Goal: Transaction & Acquisition: Obtain resource

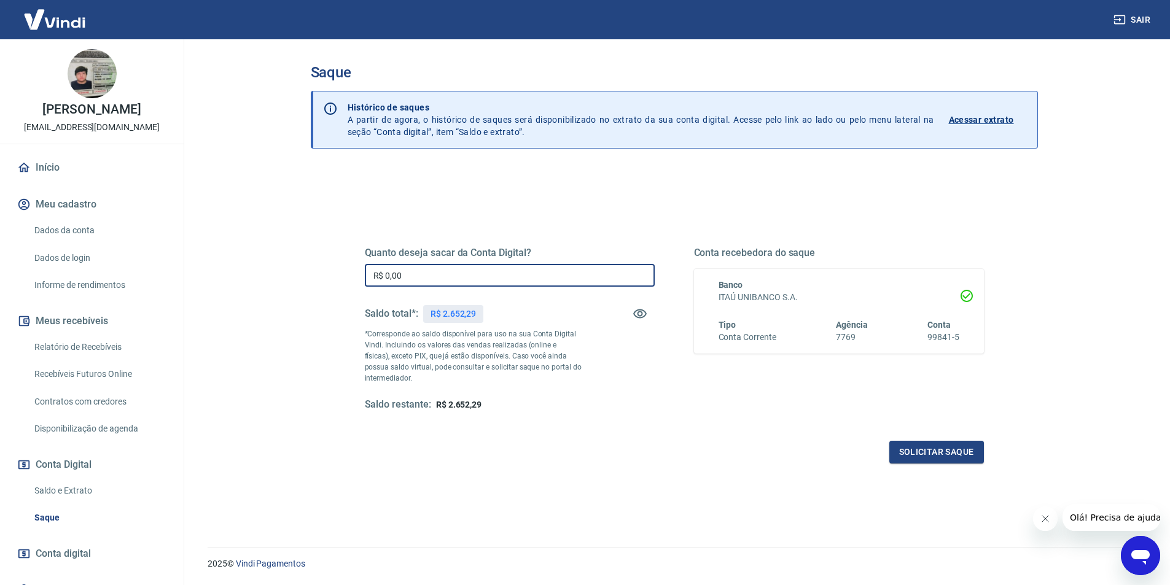
drag, startPoint x: 435, startPoint y: 271, endPoint x: 363, endPoint y: 279, distance: 72.2
click at [363, 279] on div "Quanto deseja sacar da Conta Digital? R$ 0,00 ​ Saldo total*: R$ 2.652,29 *Corr…" at bounding box center [674, 336] width 648 height 286
type input "R$ 2.652,29"
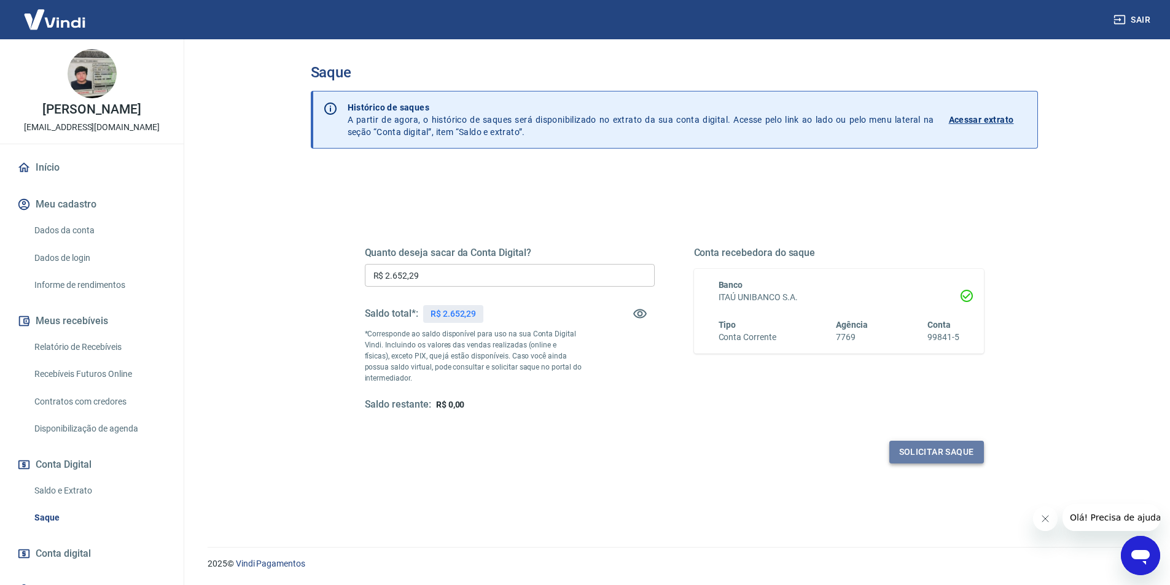
click at [933, 451] on button "Solicitar saque" at bounding box center [936, 452] width 95 height 23
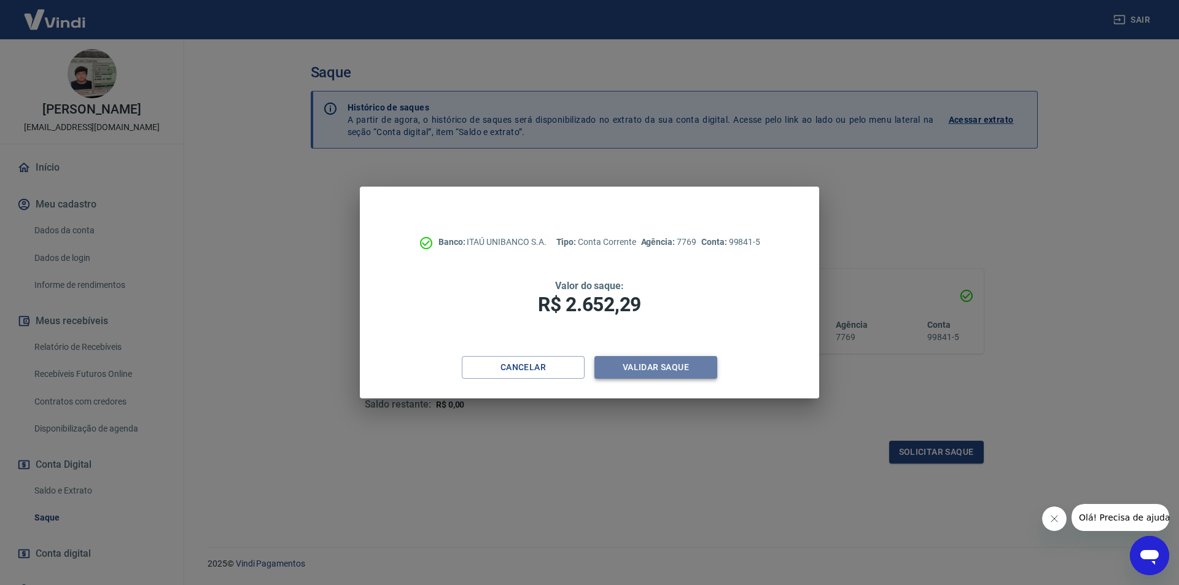
click at [615, 361] on button "Validar saque" at bounding box center [655, 367] width 123 height 23
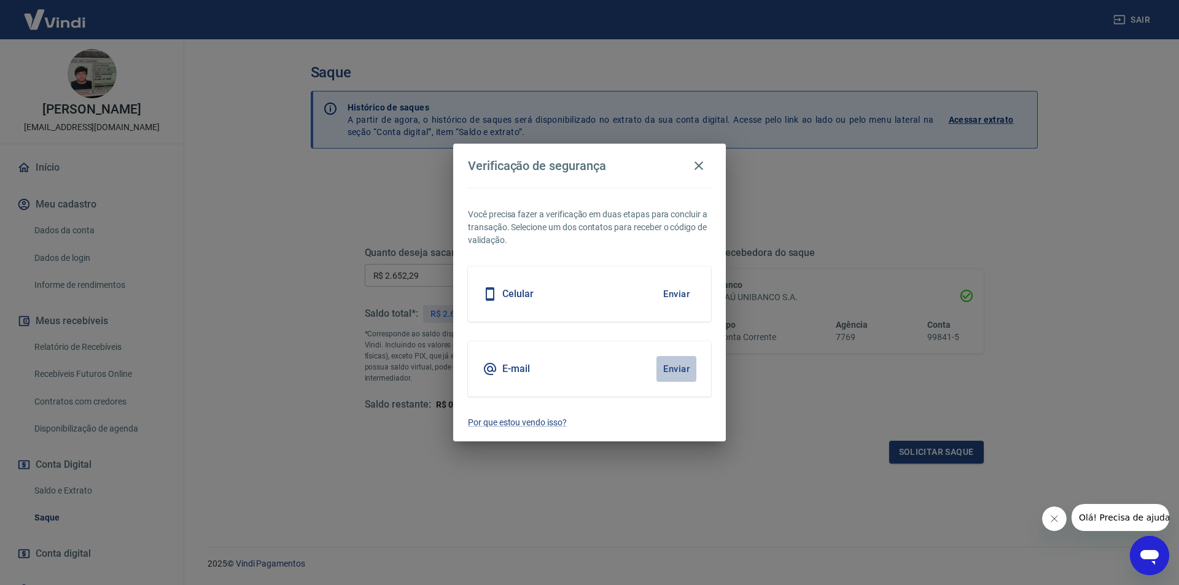
click at [666, 368] on button "Enviar" at bounding box center [676, 369] width 40 height 26
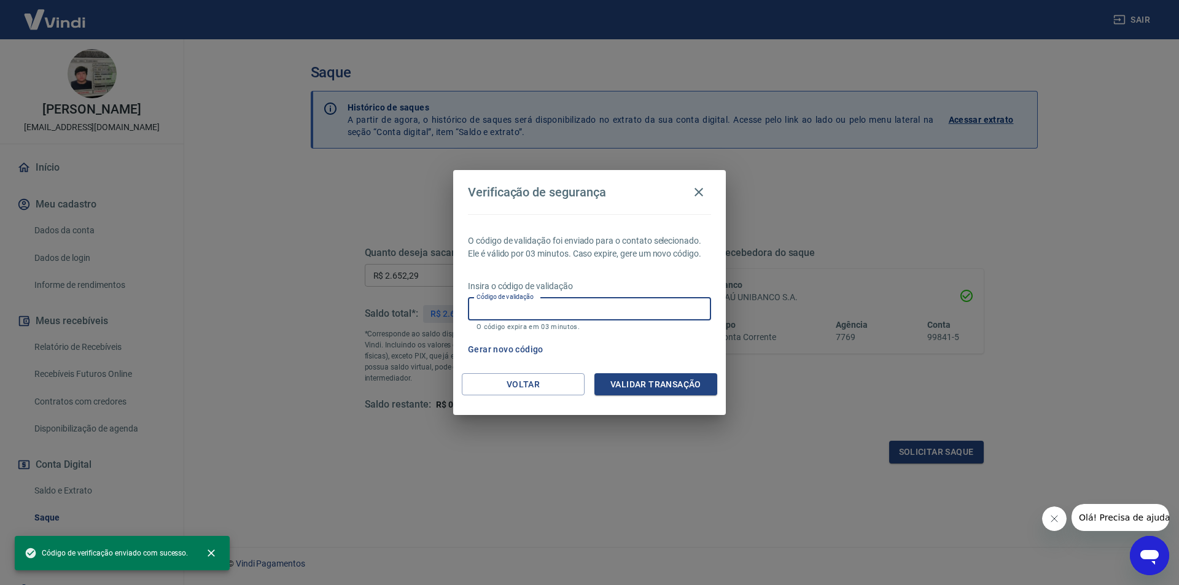
click at [524, 309] on input "Código de validação" at bounding box center [589, 309] width 243 height 23
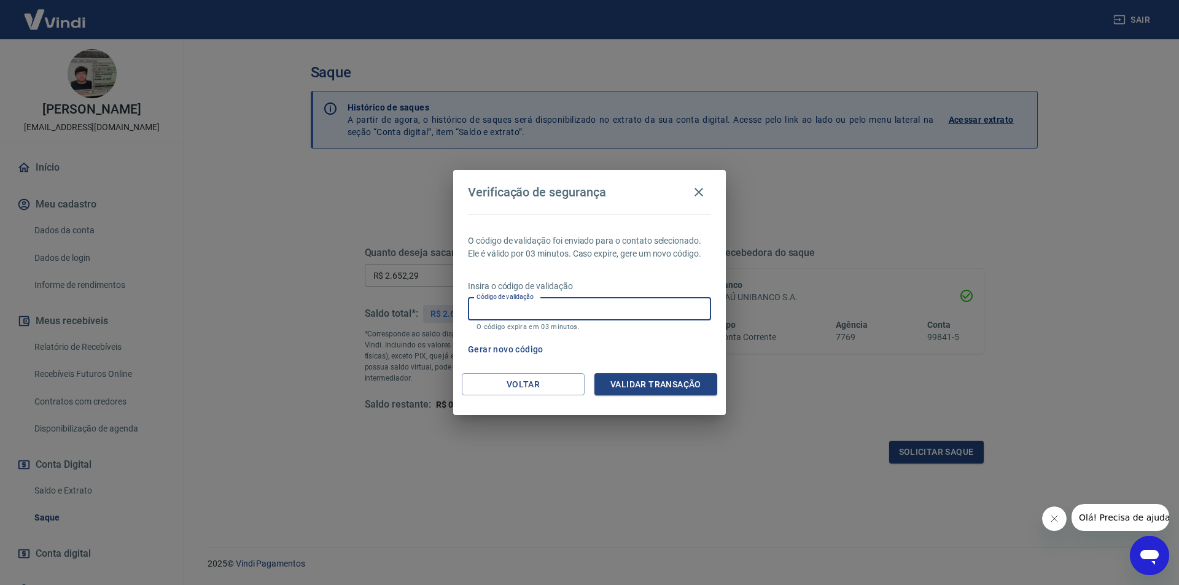
paste input "743784"
type input "743784"
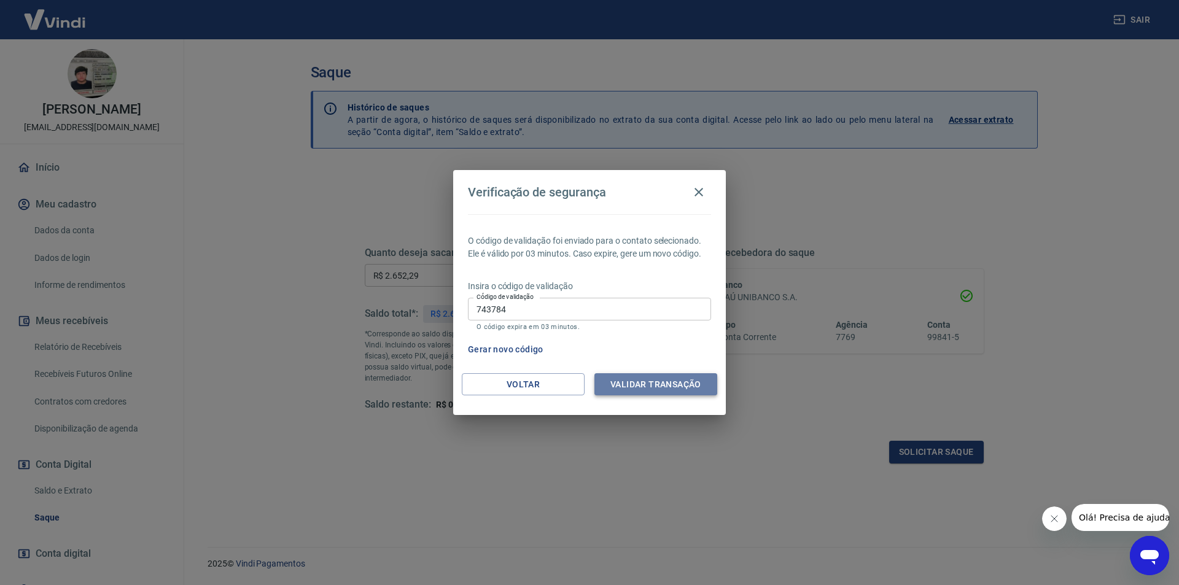
click at [633, 386] on button "Validar transação" at bounding box center [655, 384] width 123 height 23
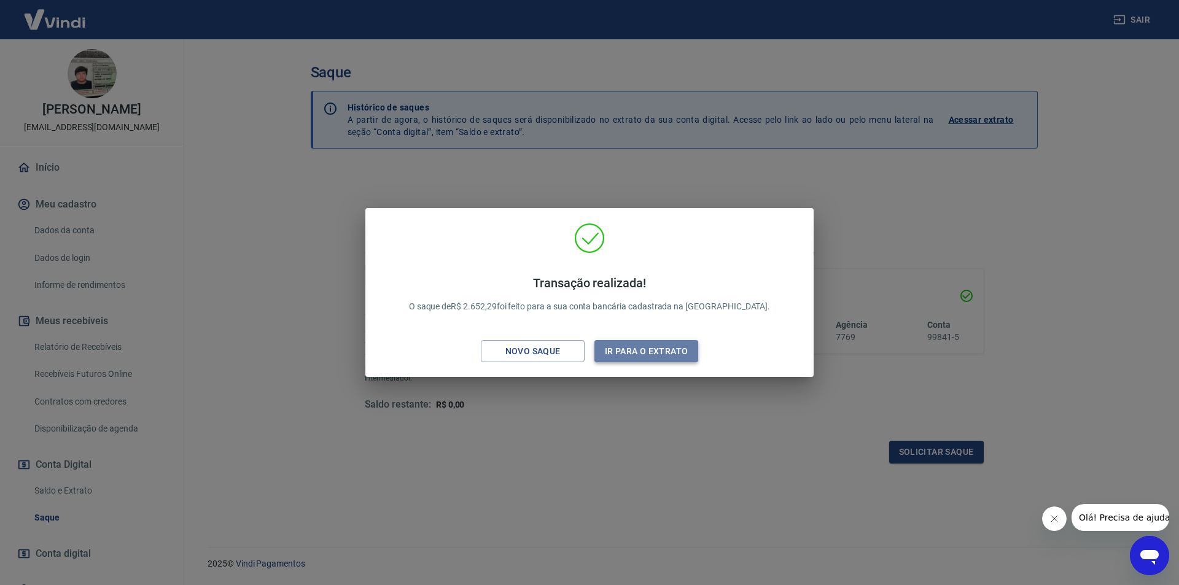
click at [633, 349] on button "Ir para o extrato" at bounding box center [646, 351] width 104 height 23
